Goal: Task Accomplishment & Management: Manage account settings

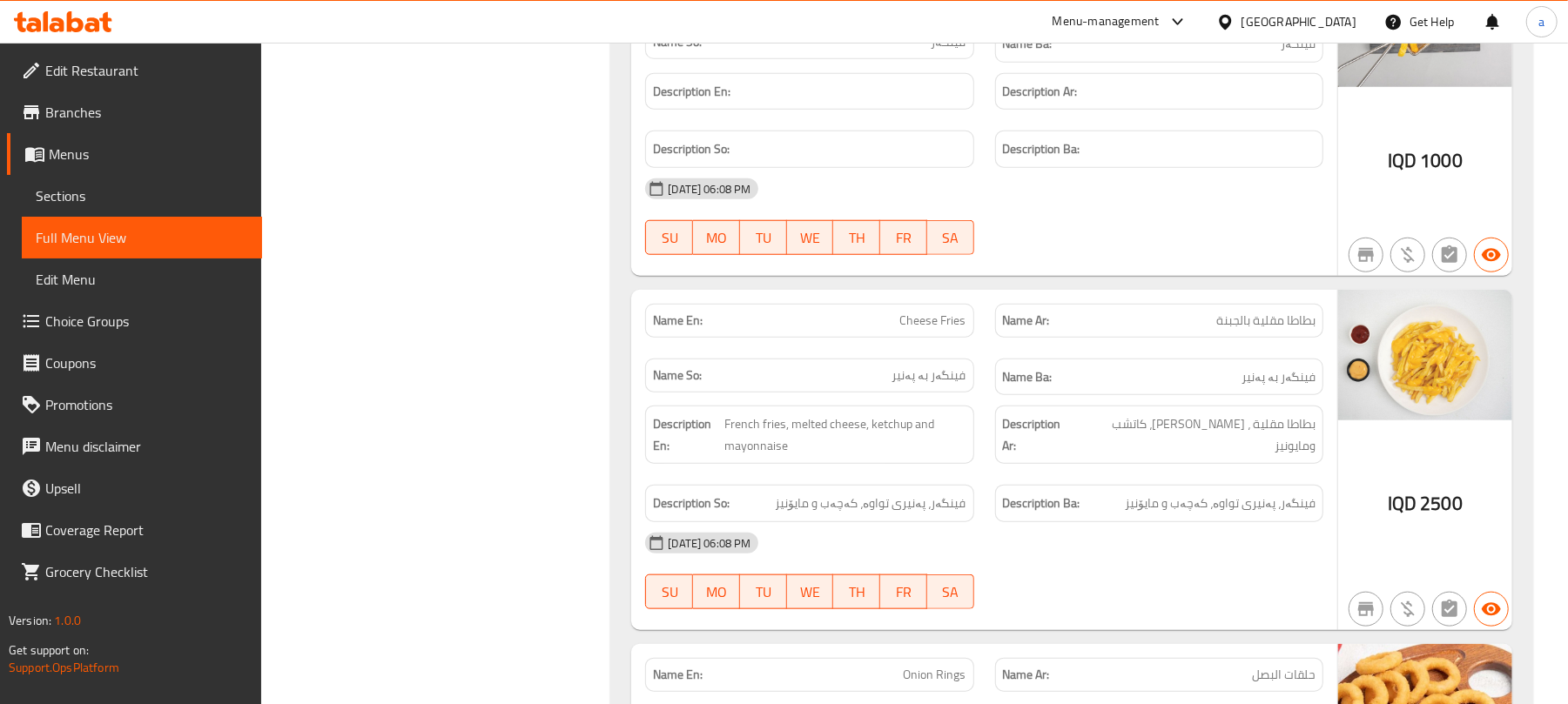
scroll to position [5728, 0]
click at [83, 22] on icon at bounding box center [62, 22] width 99 height 21
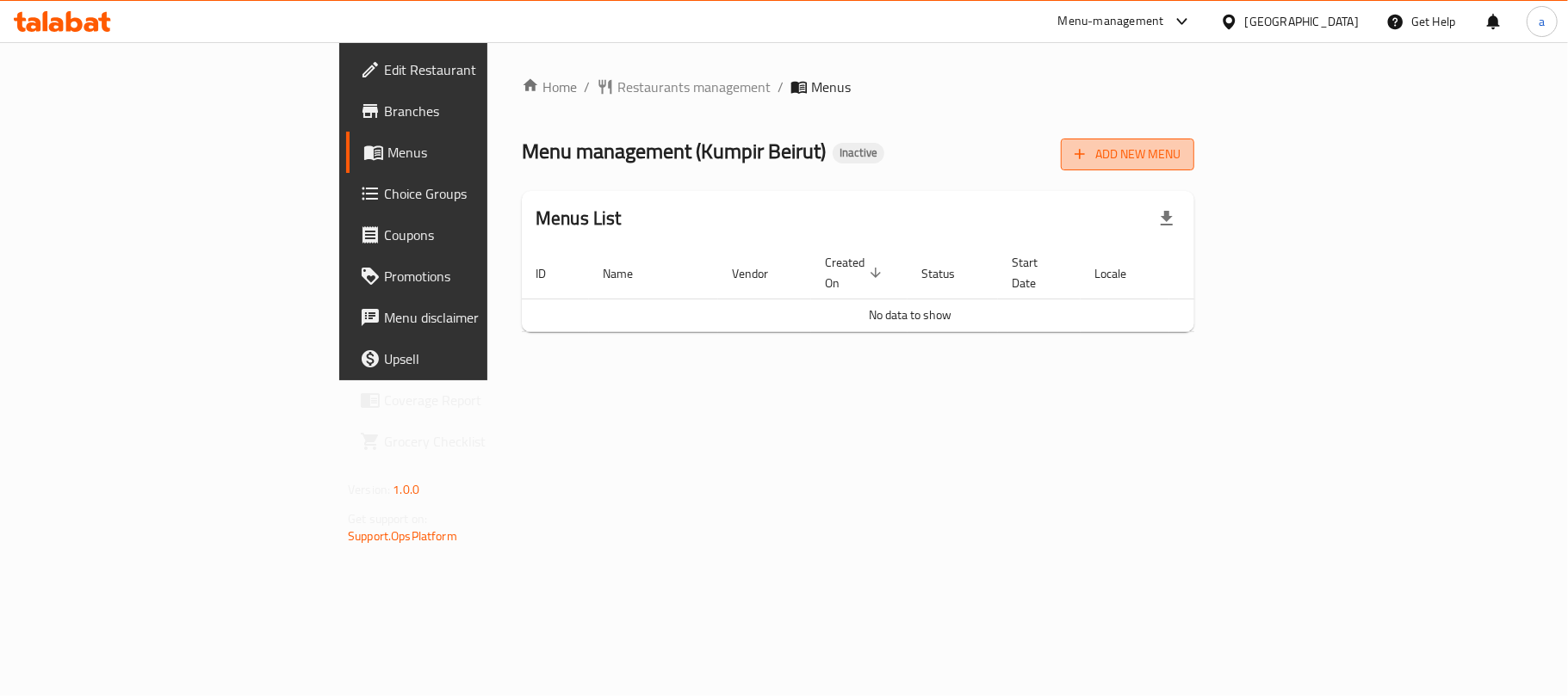
click at [1088, 151] on icon "button" at bounding box center [1079, 154] width 17 height 17
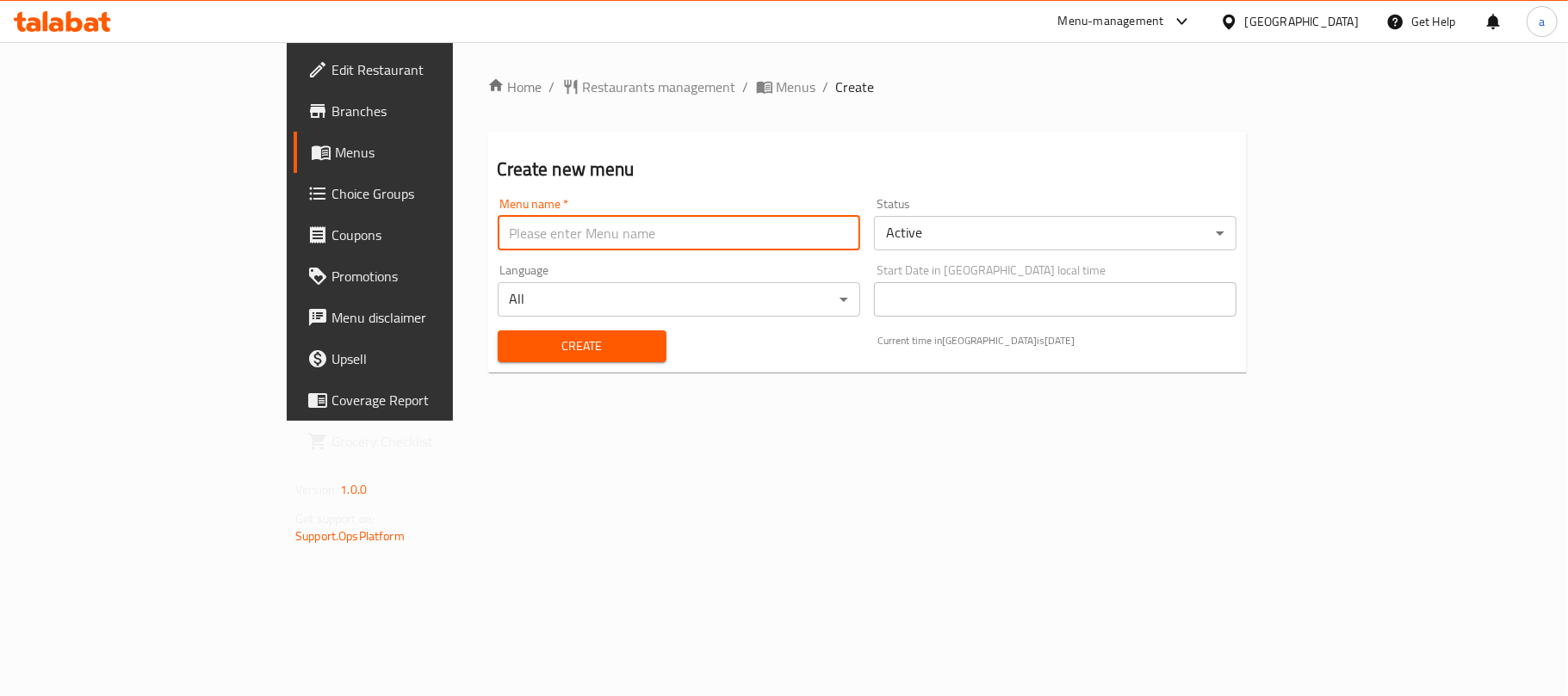
click at [527, 242] on input "text" at bounding box center [679, 233] width 362 height 35
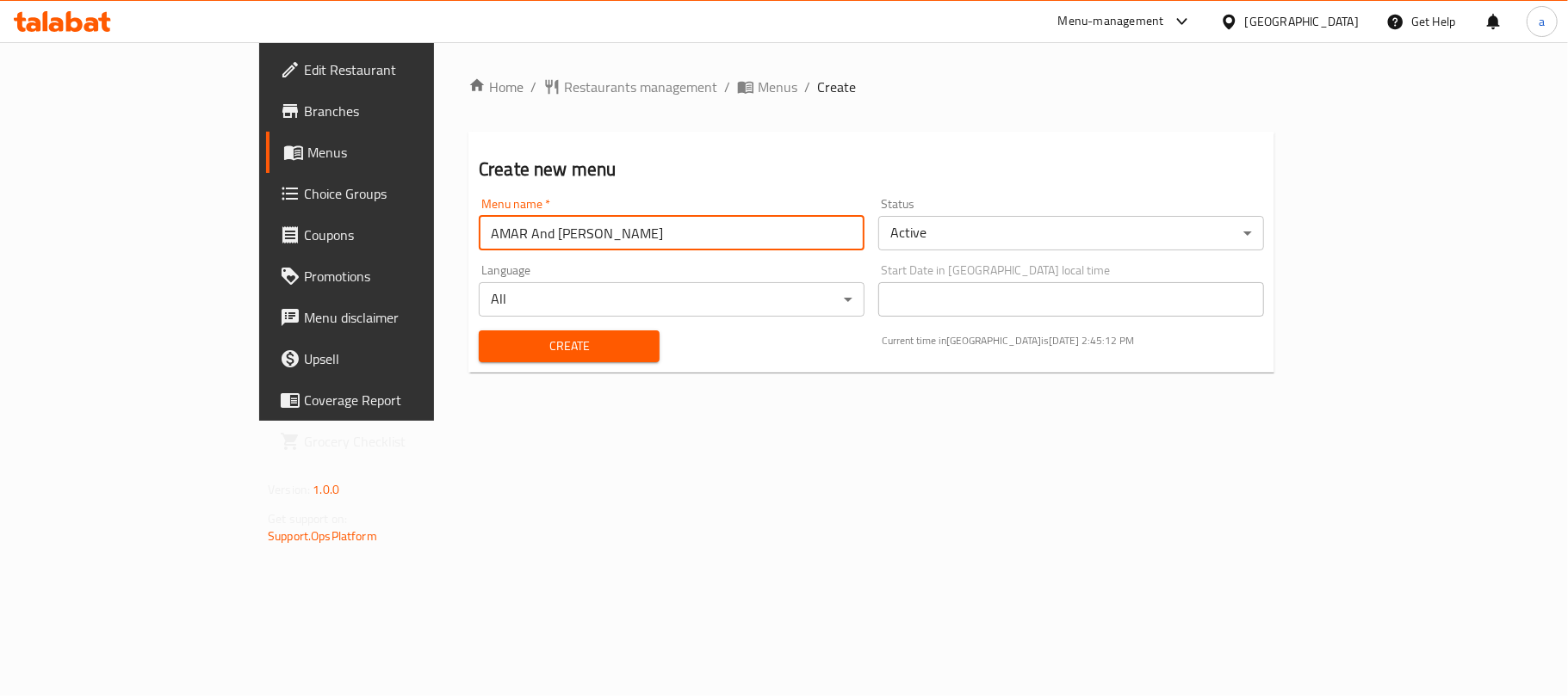
drag, startPoint x: 392, startPoint y: 245, endPoint x: 353, endPoint y: 245, distance: 39.0
click at [478, 245] on input "AMAR And Khalid" at bounding box center [670, 233] width 385 height 35
type input "AMAR"
click at [493, 356] on span "Create" at bounding box center [569, 347] width 153 height 21
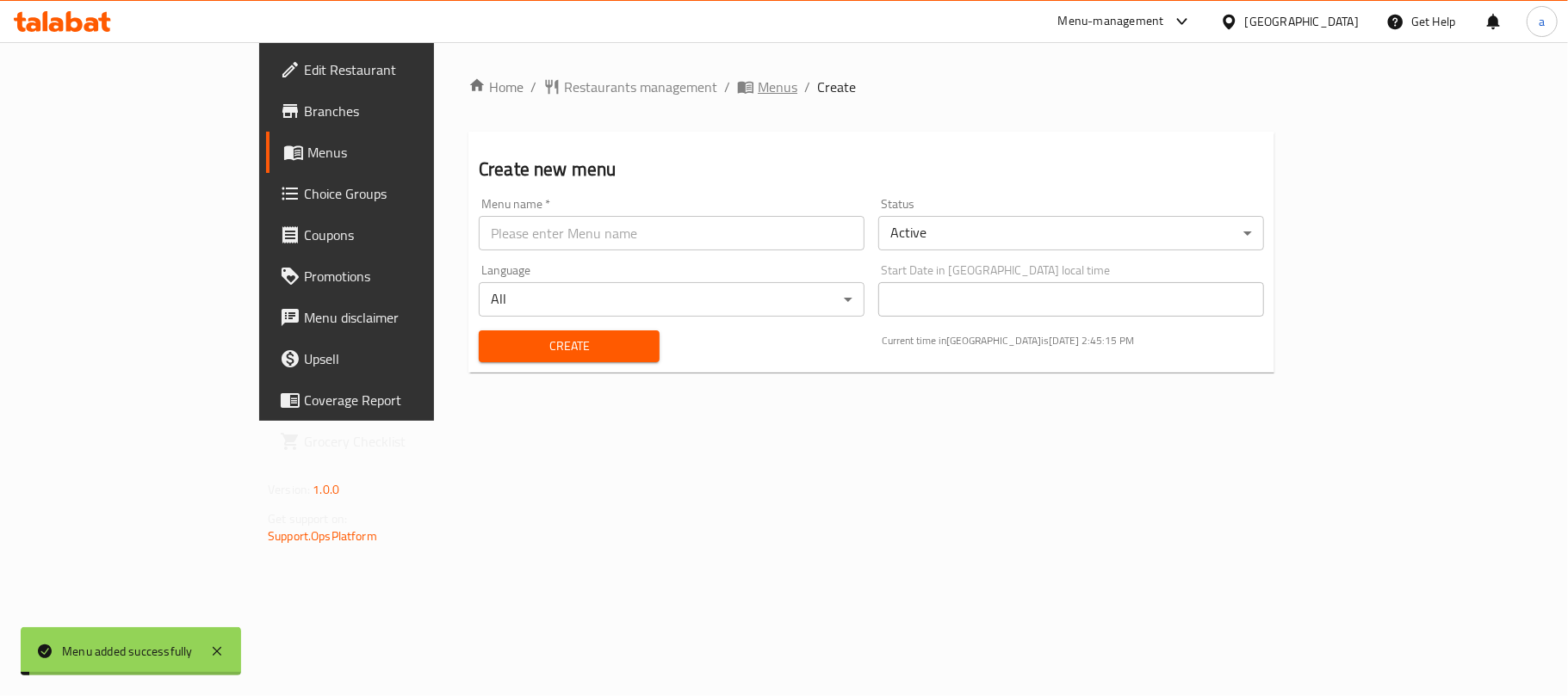
click at [757, 77] on span "Menus" at bounding box center [777, 87] width 39 height 21
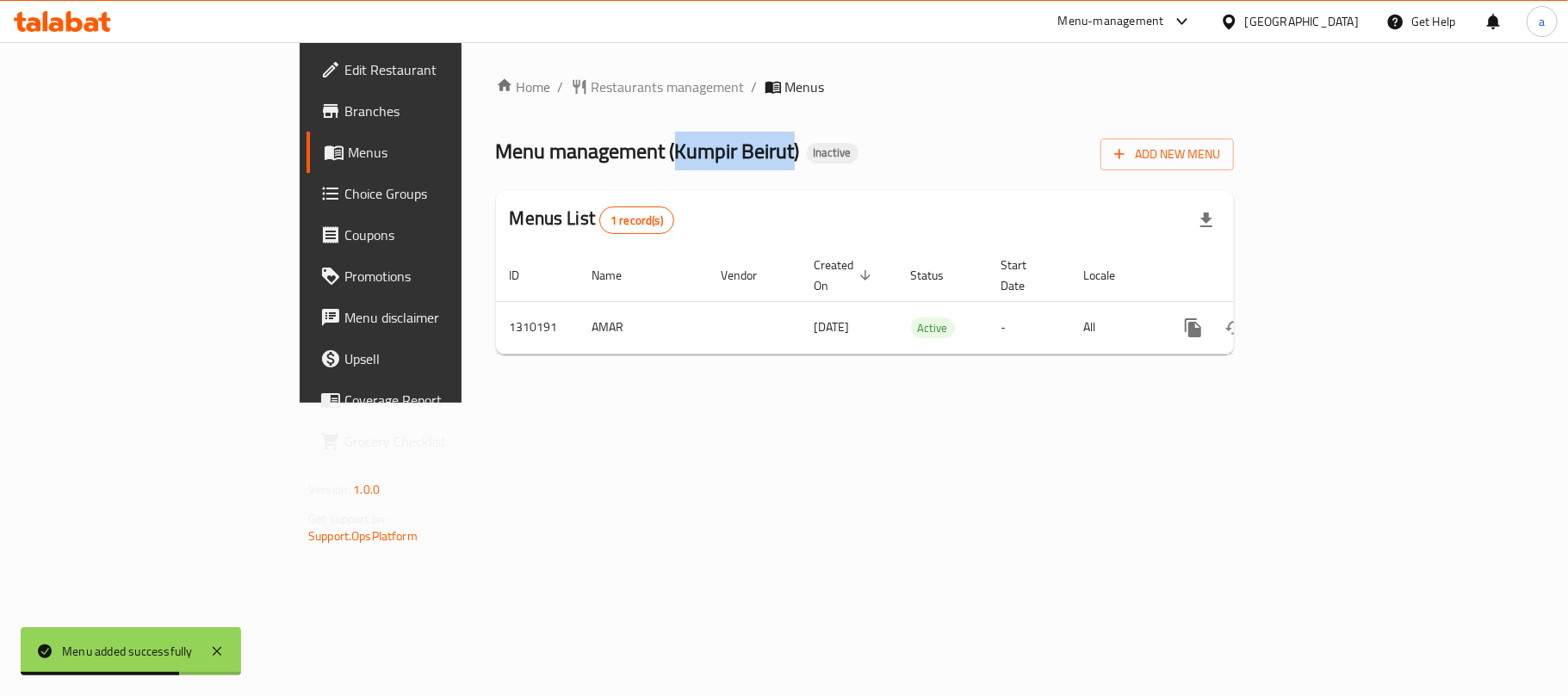
drag, startPoint x: 496, startPoint y: 151, endPoint x: 616, endPoint y: 162, distance: 120.5
click at [616, 162] on span "Menu management ( Kumpir Beirut )" at bounding box center [648, 150] width 304 height 38
copy span "Kumpir Beirut"
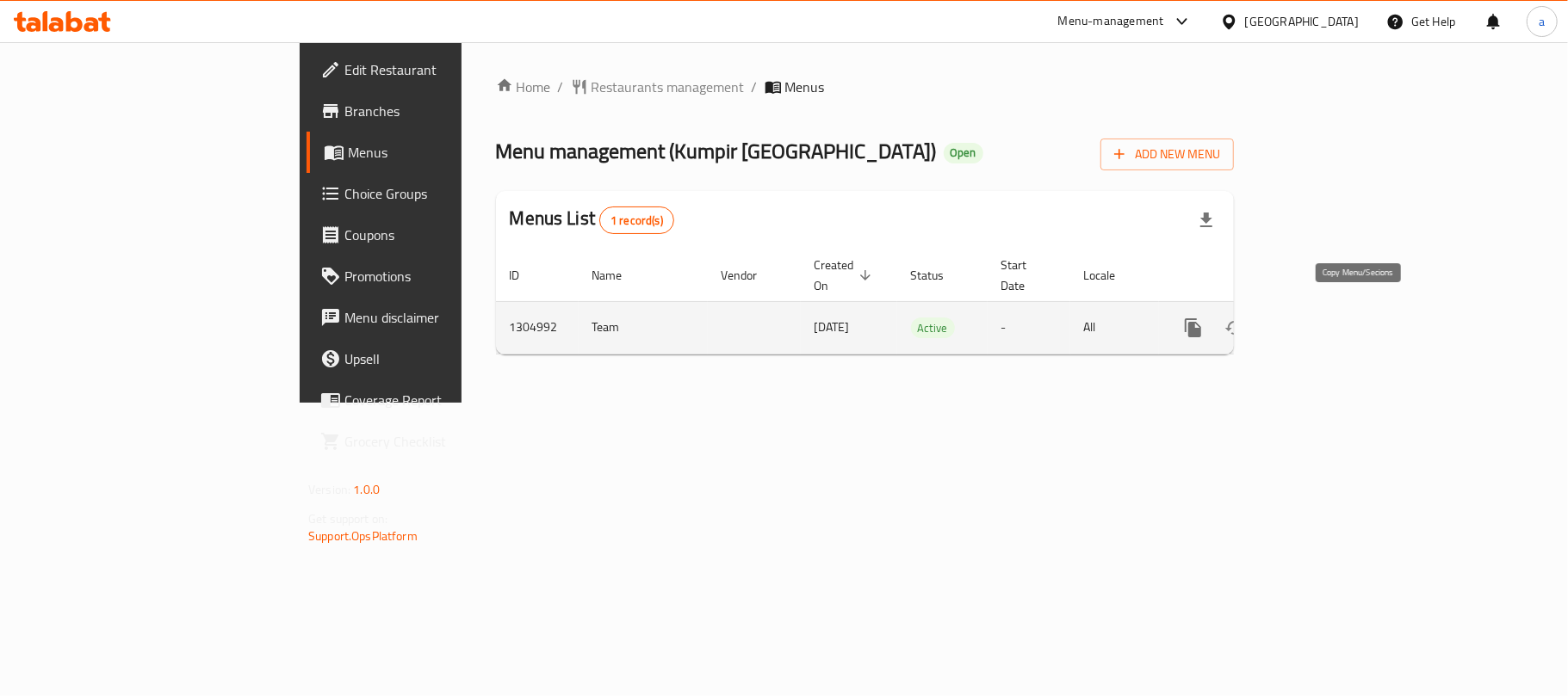
click at [1201, 321] on icon "more" at bounding box center [1193, 327] width 16 height 19
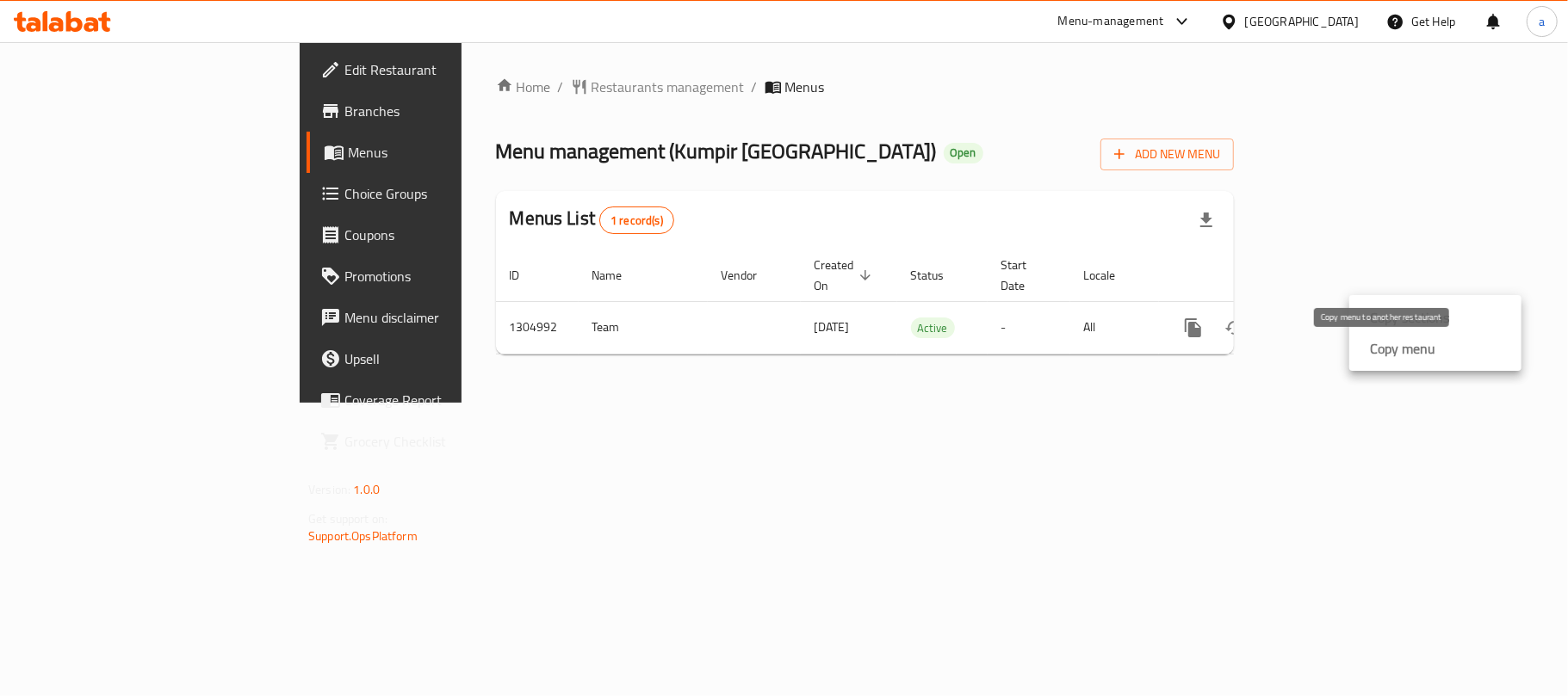
click at [1419, 351] on strong "Copy menu" at bounding box center [1402, 348] width 65 height 21
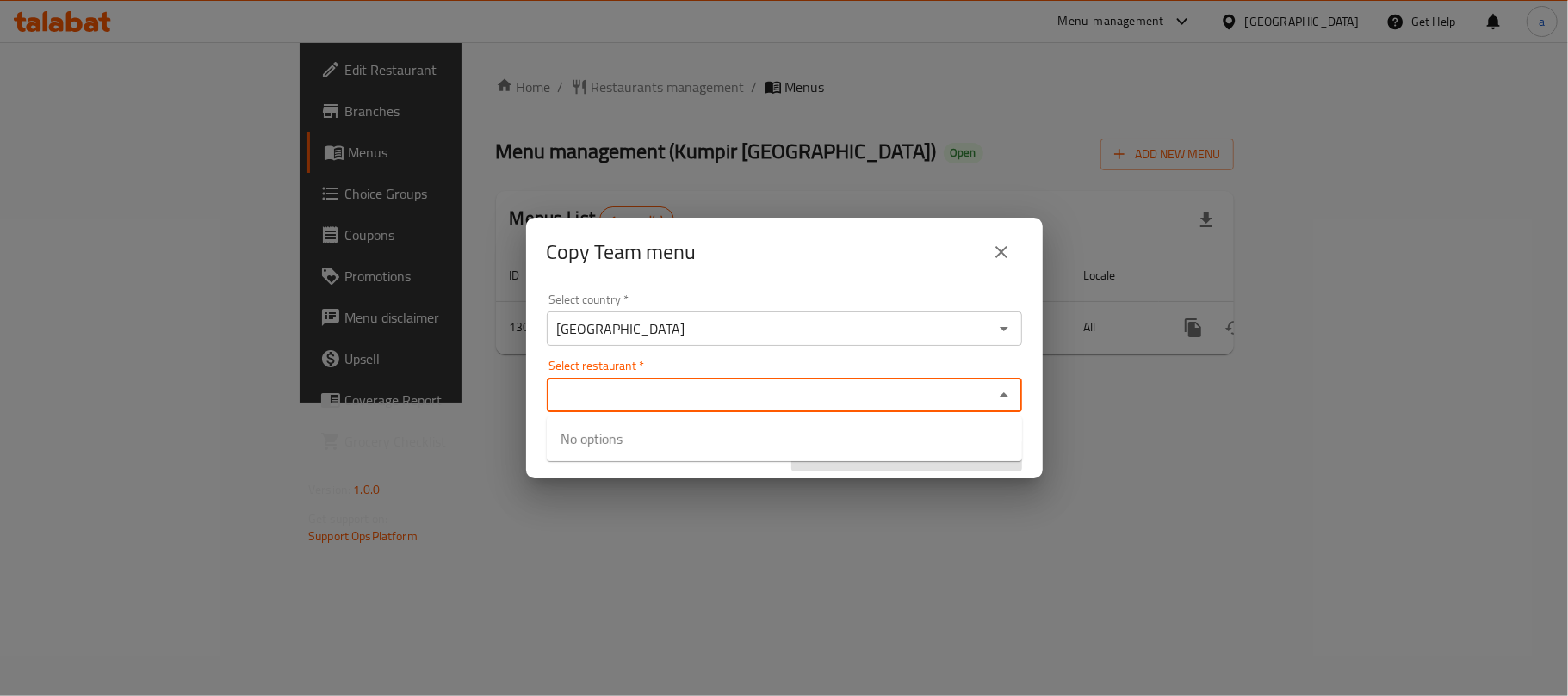
click at [593, 405] on input "Select restaurant   *" at bounding box center [770, 395] width 436 height 24
paste input "Kumpir Beirut"
type input "Kumpir Beirut"
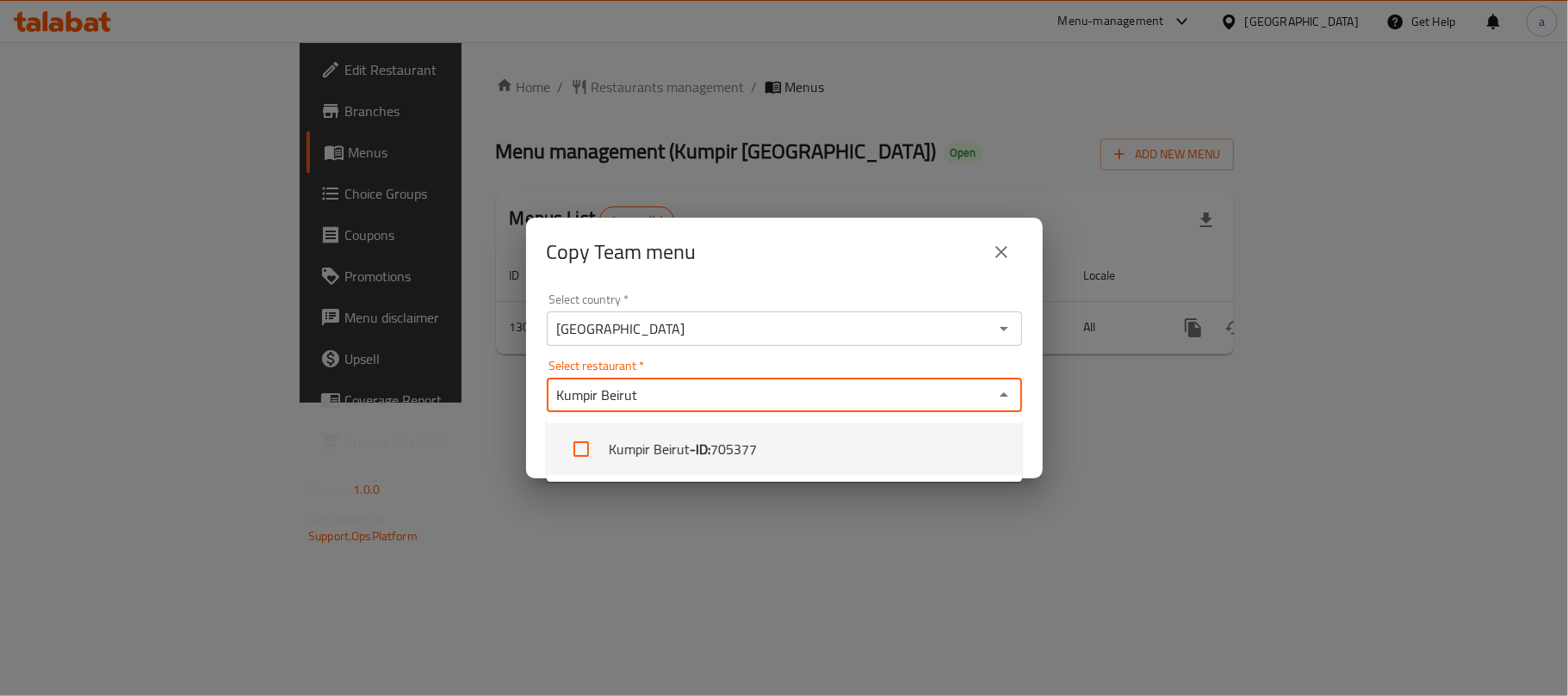
click at [565, 449] on input "checkbox" at bounding box center [581, 449] width 41 height 41
checkbox input "true"
click at [1031, 435] on div "Select country   * Iraq Select country * Select restaurant   * Kumpir Beirut Se…" at bounding box center [784, 382] width 517 height 192
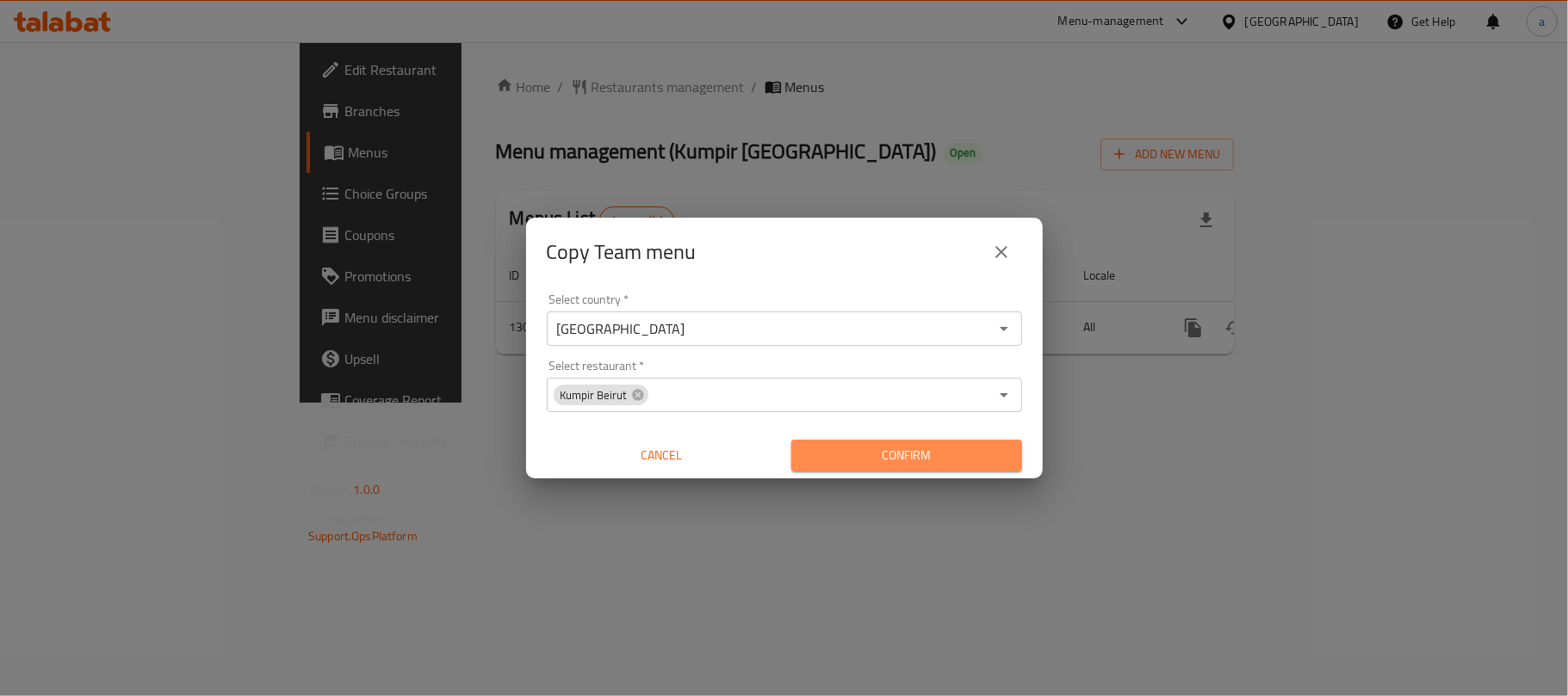
click at [916, 472] on button "Confirm" at bounding box center [906, 456] width 231 height 32
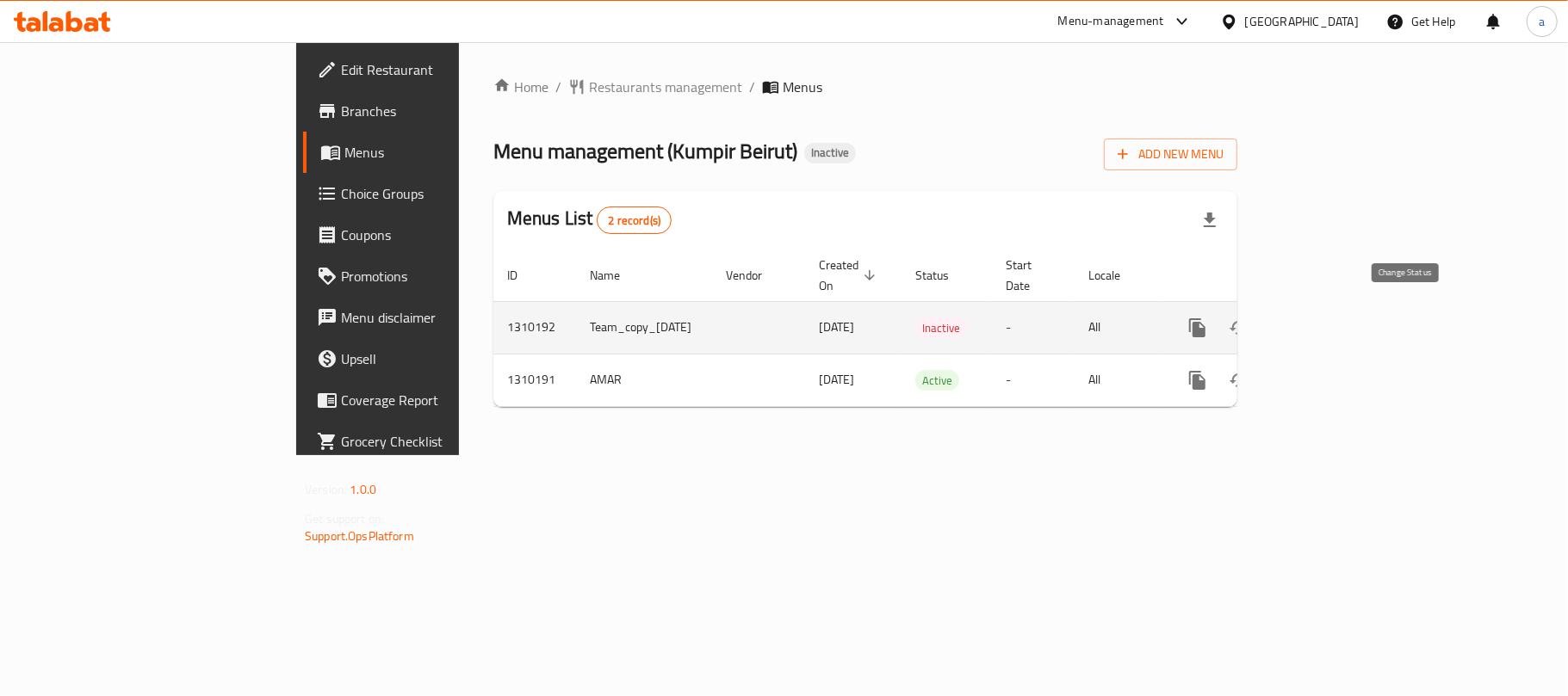
click at [1248, 322] on icon "enhanced table" at bounding box center [1238, 327] width 19 height 13
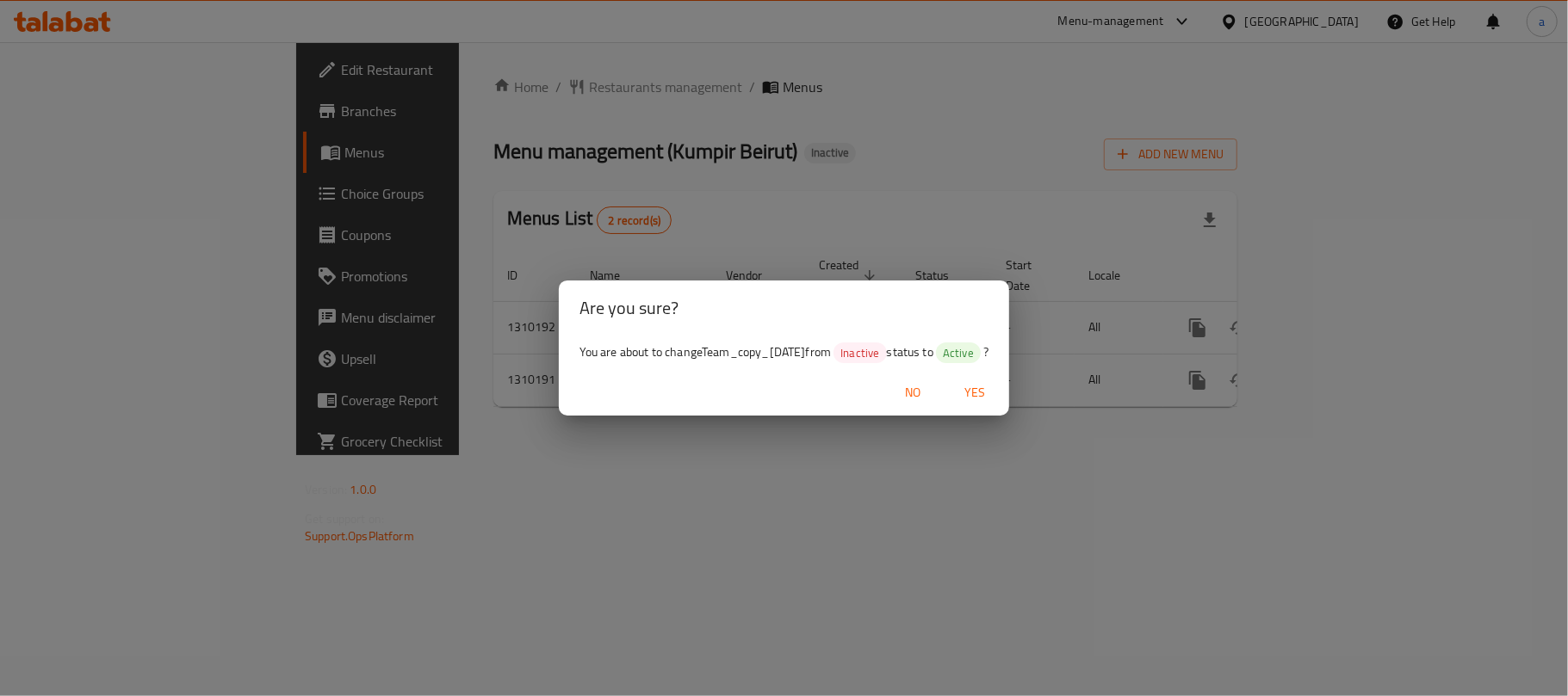
click at [995, 389] on span "Yes" at bounding box center [974, 393] width 41 height 21
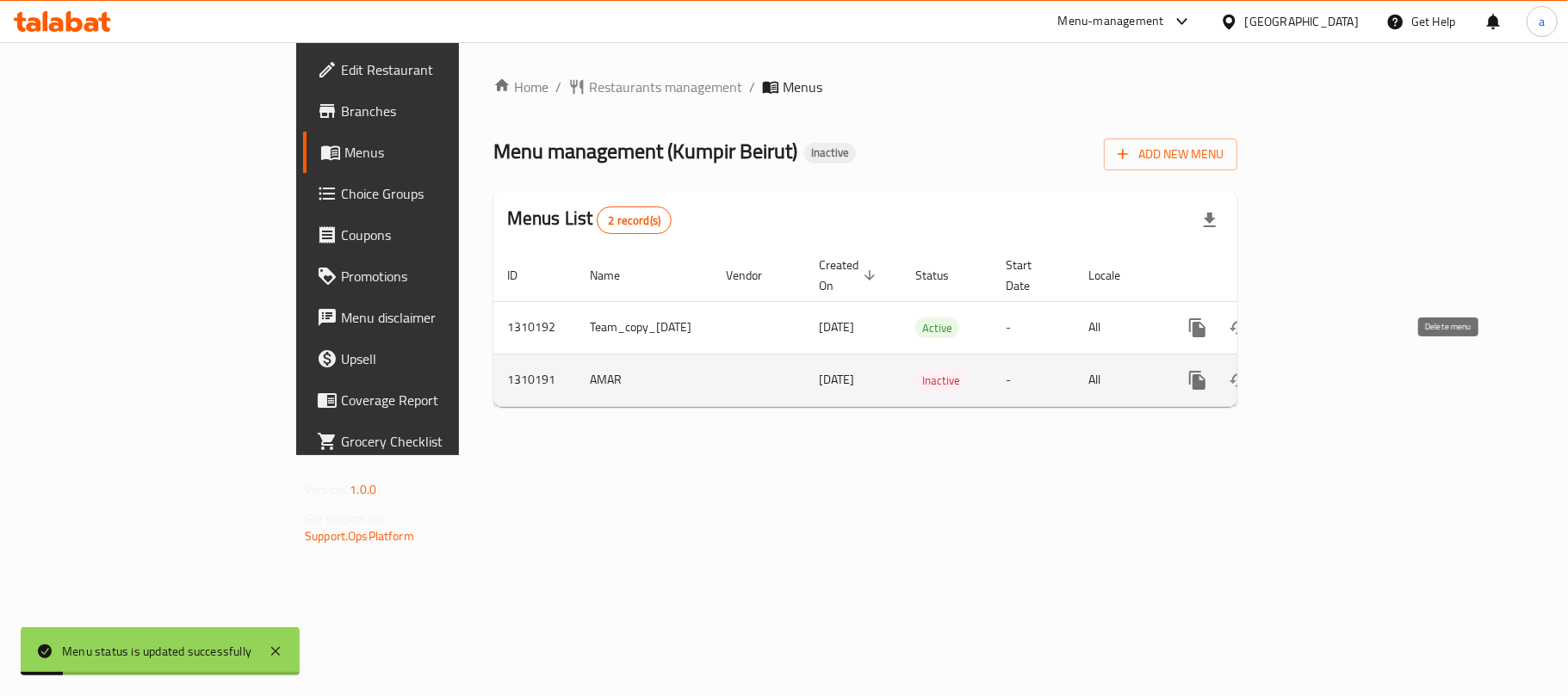
click at [1286, 373] on icon "enhanced table" at bounding box center [1279, 380] width 12 height 15
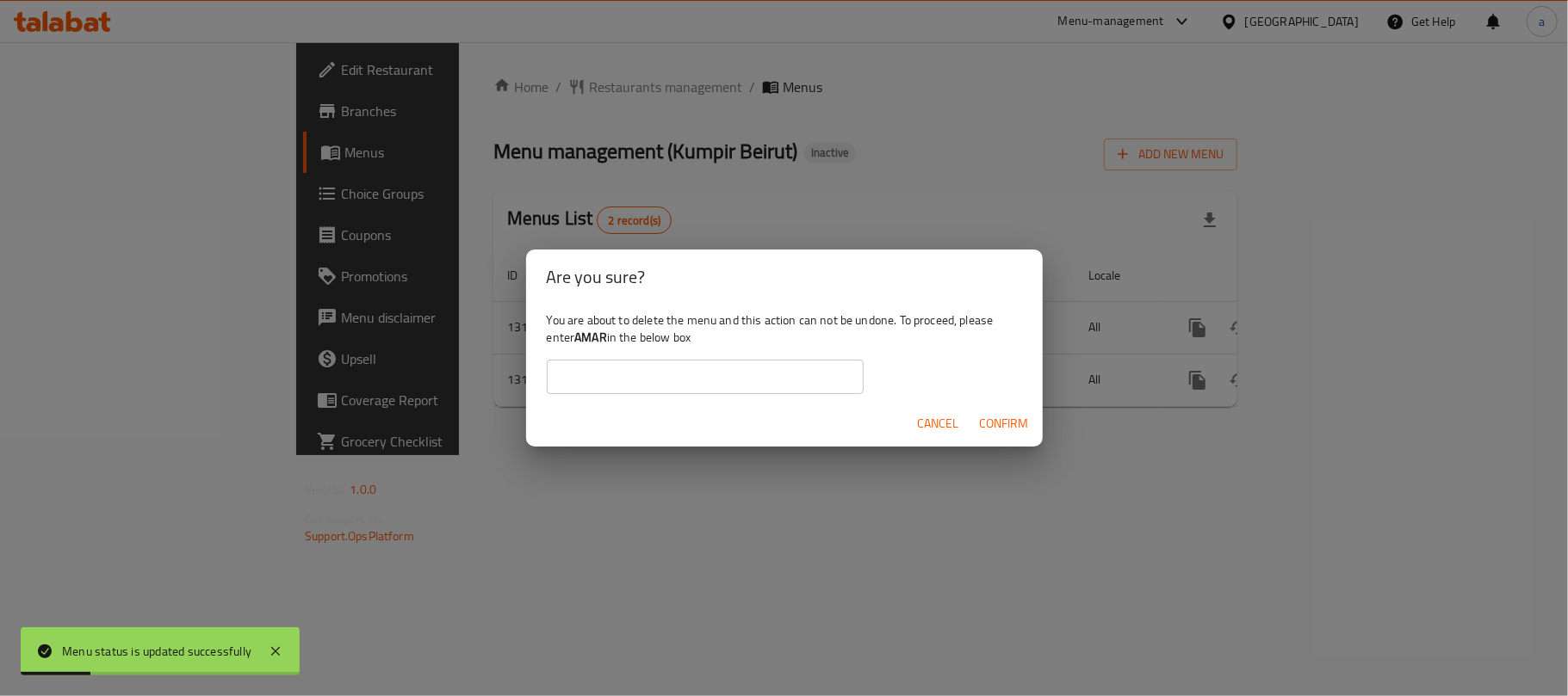
click at [607, 337] on b "AMAR" at bounding box center [590, 337] width 33 height 22
copy div "AMAR"
click at [599, 365] on input "text" at bounding box center [704, 377] width 316 height 35
paste input "AMAR"
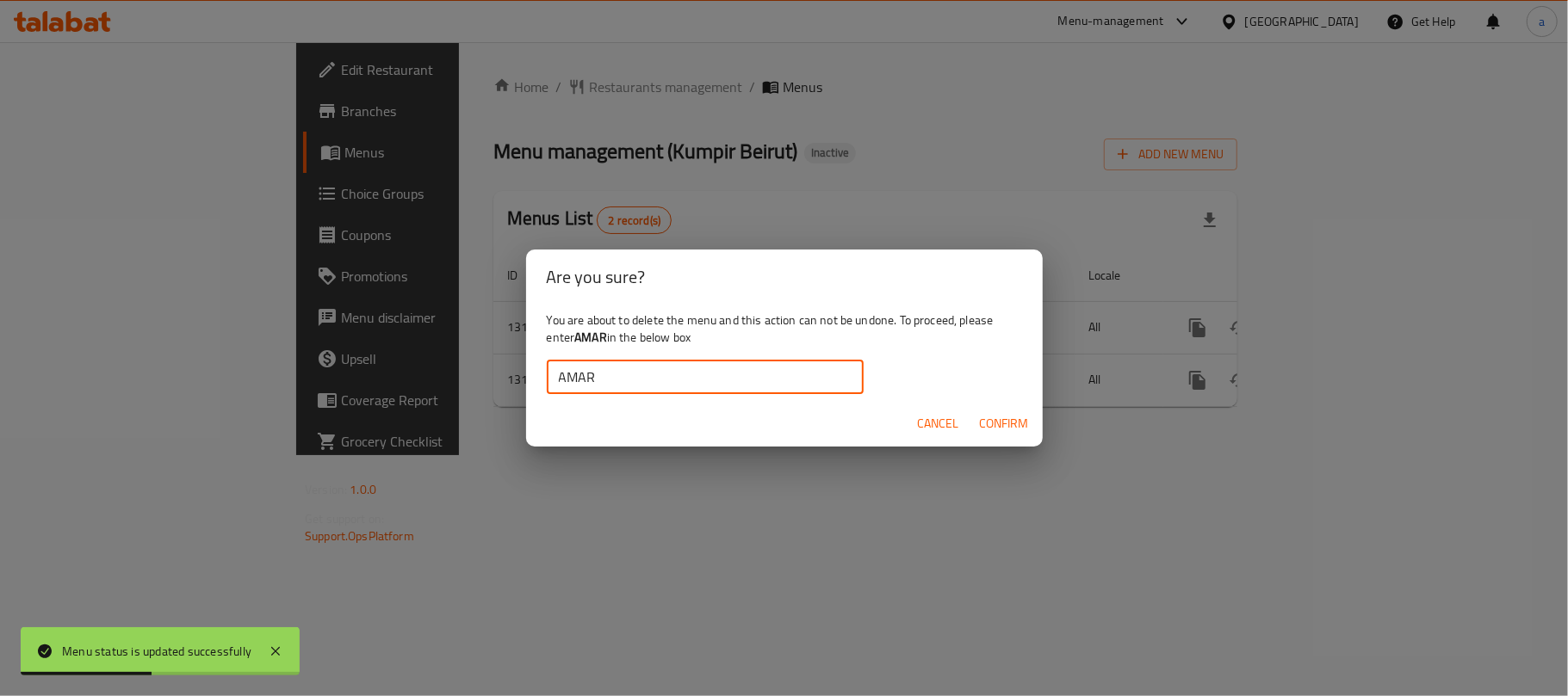
type input "AMAR"
click at [1028, 416] on button "Confirm" at bounding box center [1004, 423] width 63 height 32
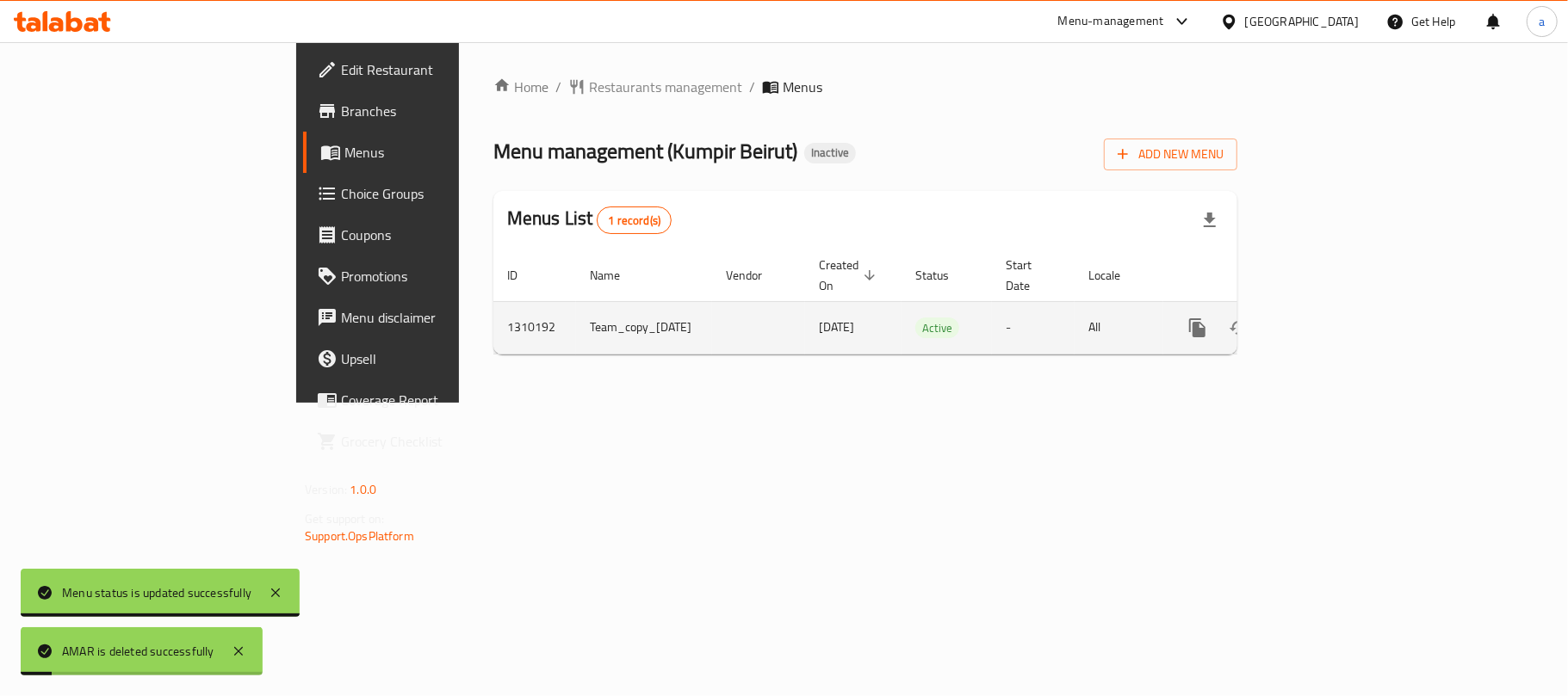
click at [1342, 314] on link "enhanced table" at bounding box center [1321, 328] width 41 height 41
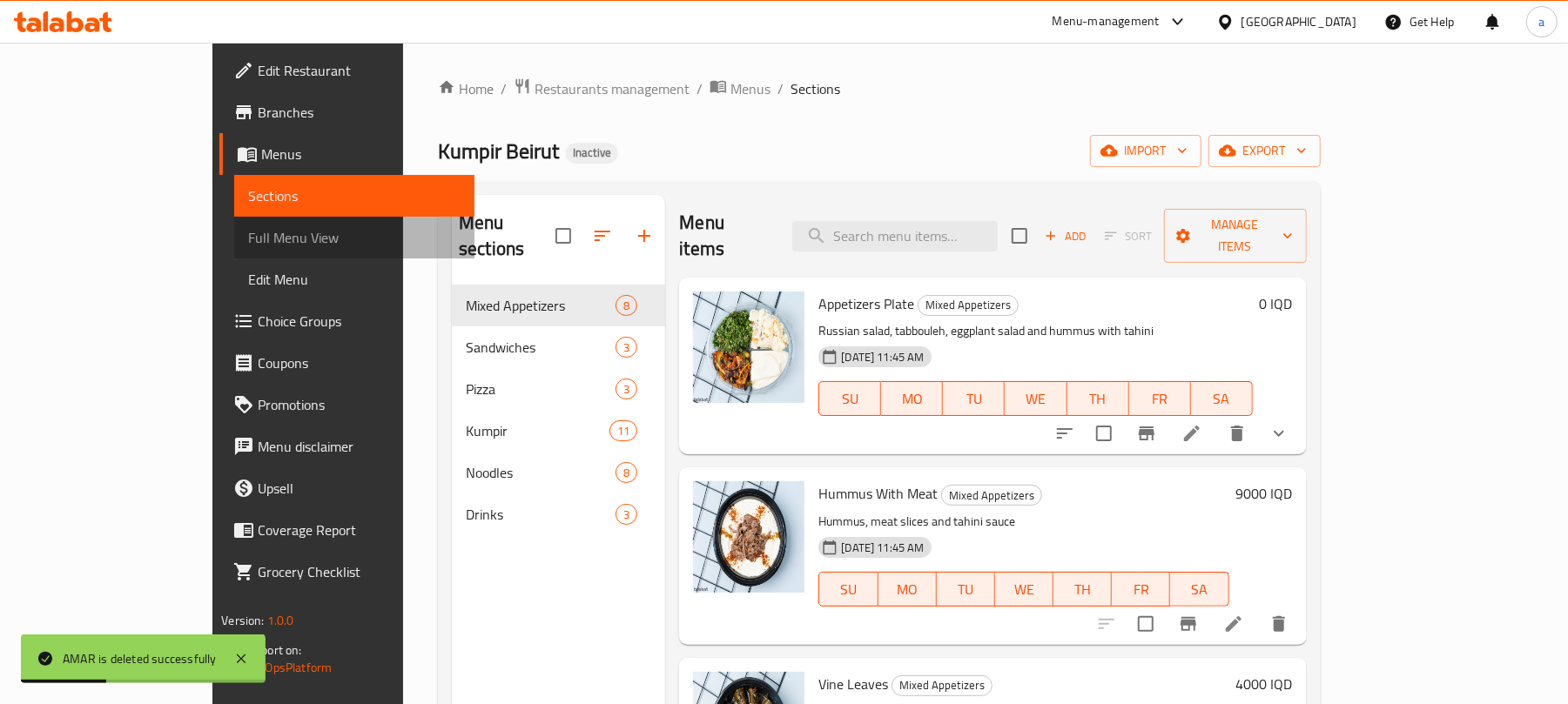
click at [248, 248] on span "Full Menu View" at bounding box center [354, 237] width 213 height 21
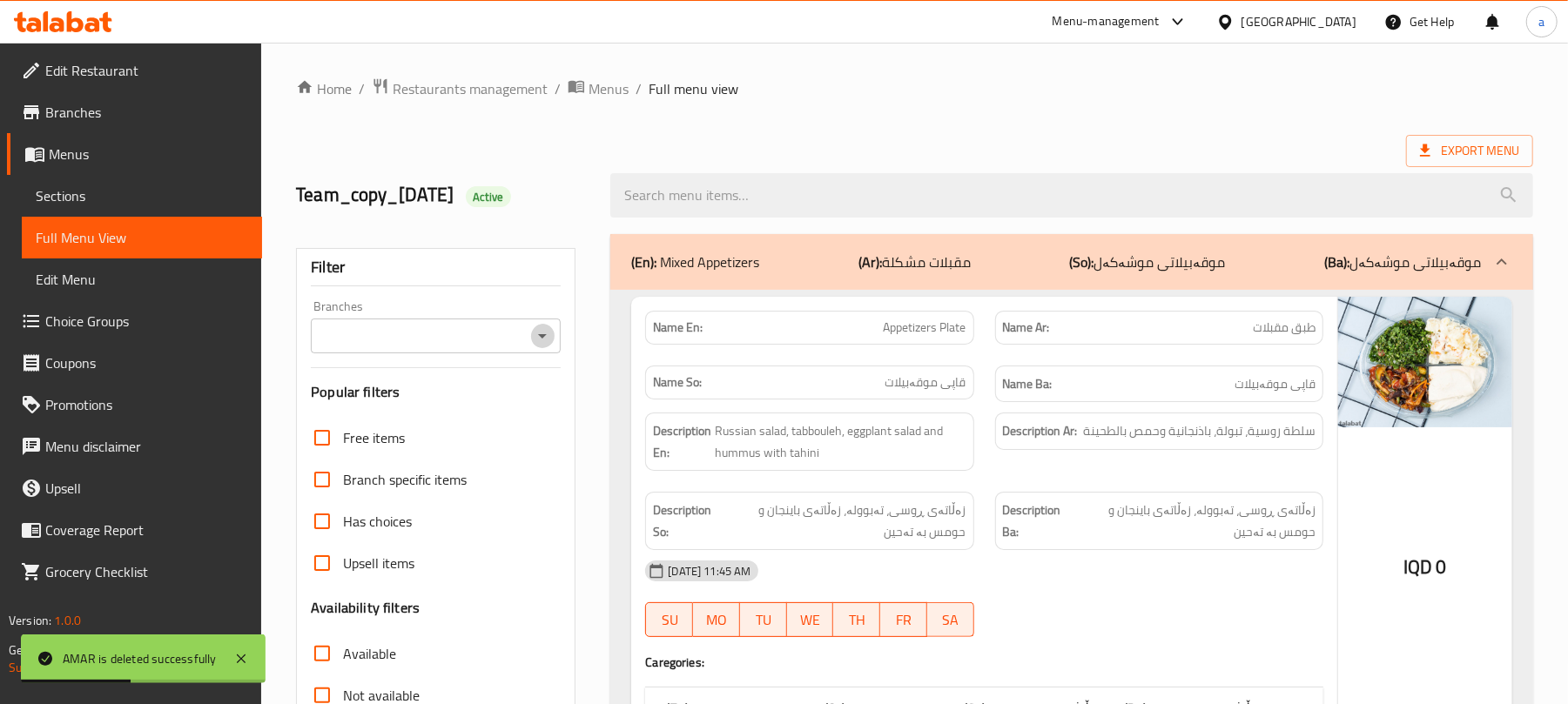
click at [541, 339] on icon "Open" at bounding box center [542, 335] width 21 height 21
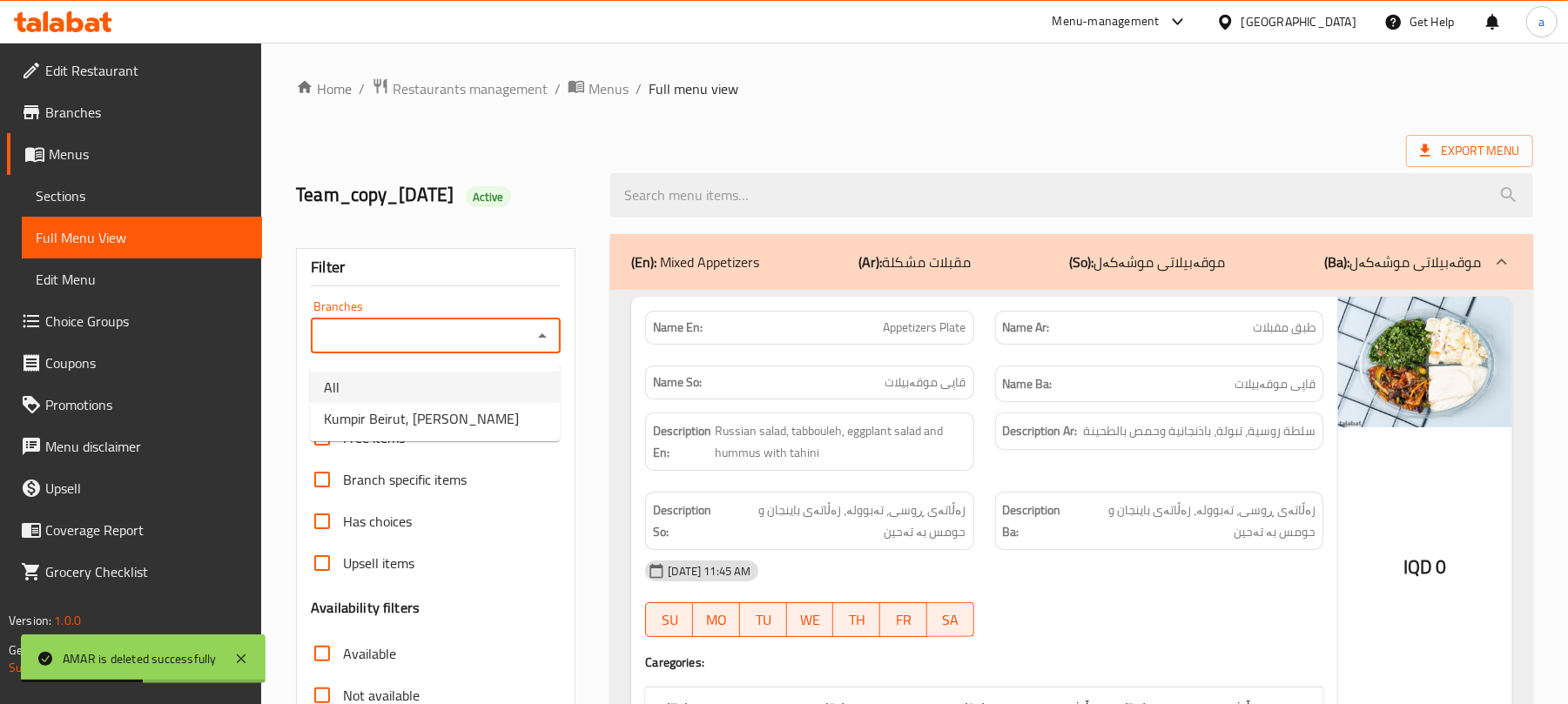
click at [472, 402] on li "All" at bounding box center [435, 387] width 250 height 32
click at [537, 346] on icon "Open" at bounding box center [542, 335] width 21 height 21
click at [463, 408] on span "Kumpir Beirut, [PERSON_NAME]" at bounding box center [421, 418] width 195 height 21
type input "Kumpir Beirut, [PERSON_NAME]"
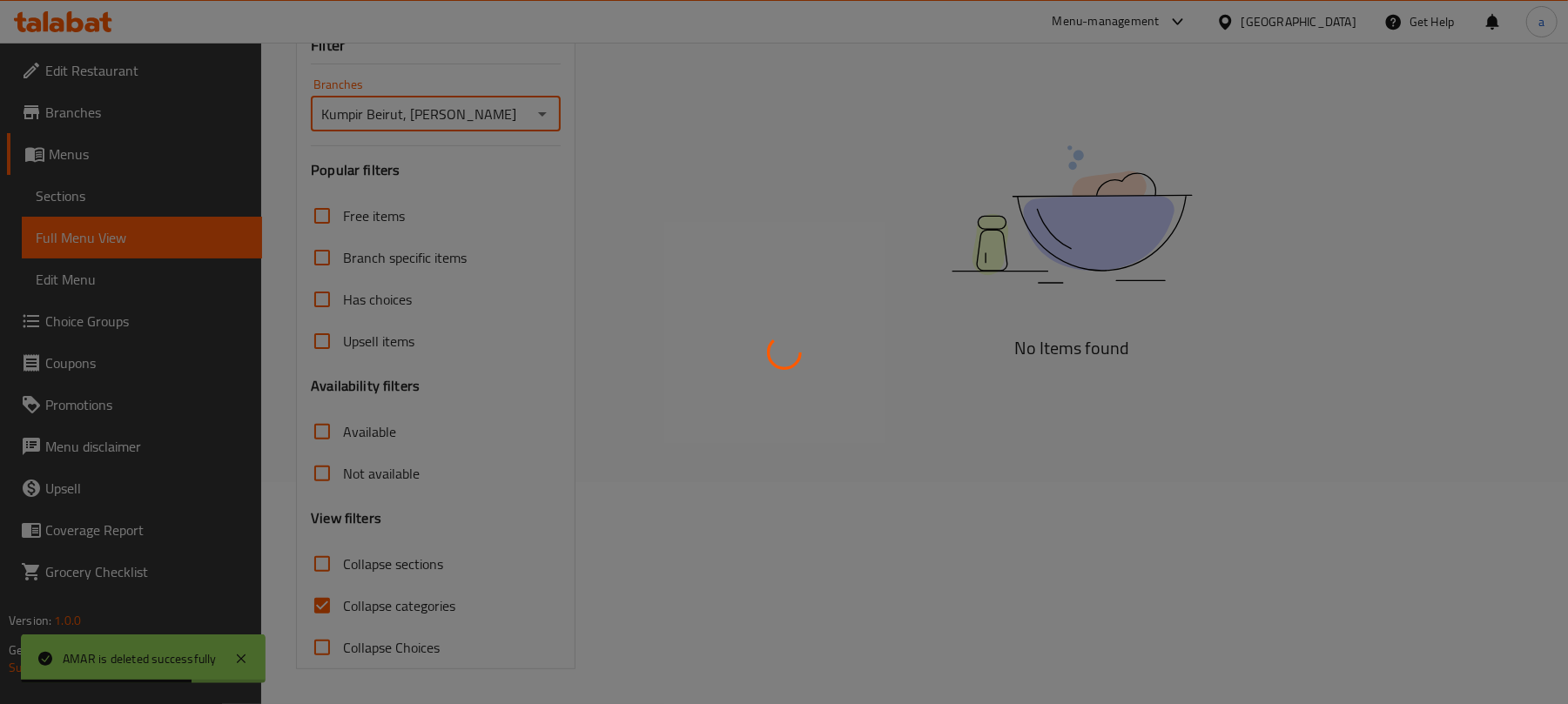
scroll to position [250, 0]
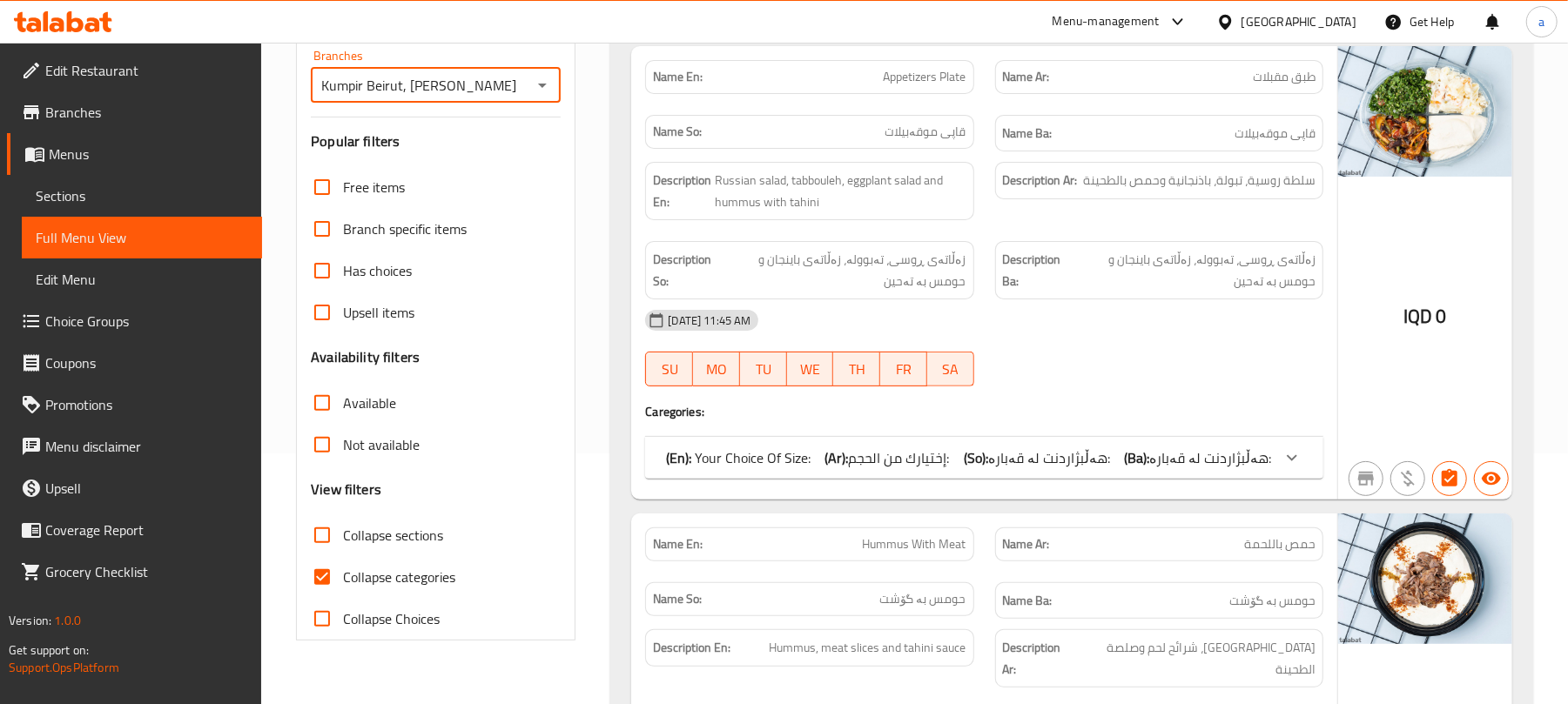
click at [327, 593] on input "Collapse categories" at bounding box center [322, 577] width 42 height 42
checkbox input "false"
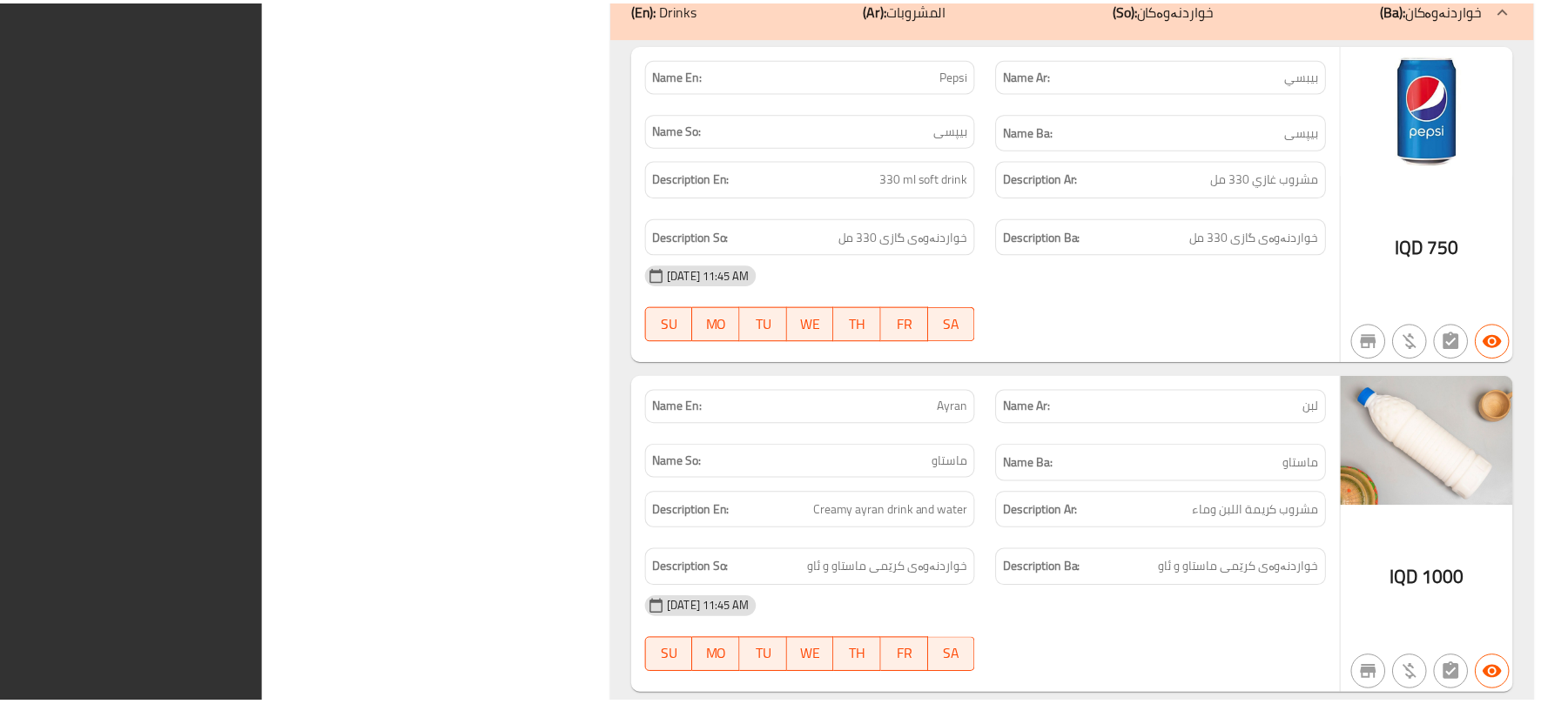
scroll to position [13578, 0]
